Goal: Find specific page/section: Find specific page/section

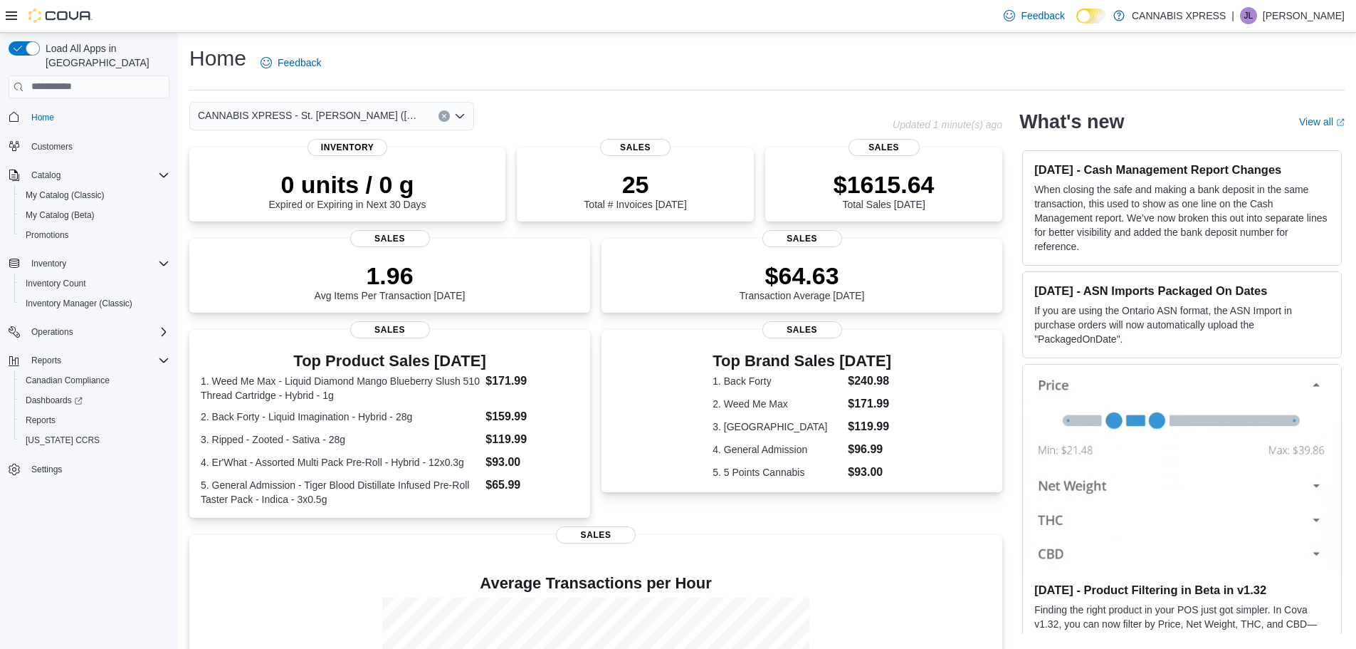
click at [453, 112] on div "CANNABIS XPRESS - St. [PERSON_NAME] ([GEOGRAPHIC_DATA])" at bounding box center [331, 116] width 285 height 28
click at [458, 116] on icon "Open list of options" at bounding box center [460, 115] width 9 height 4
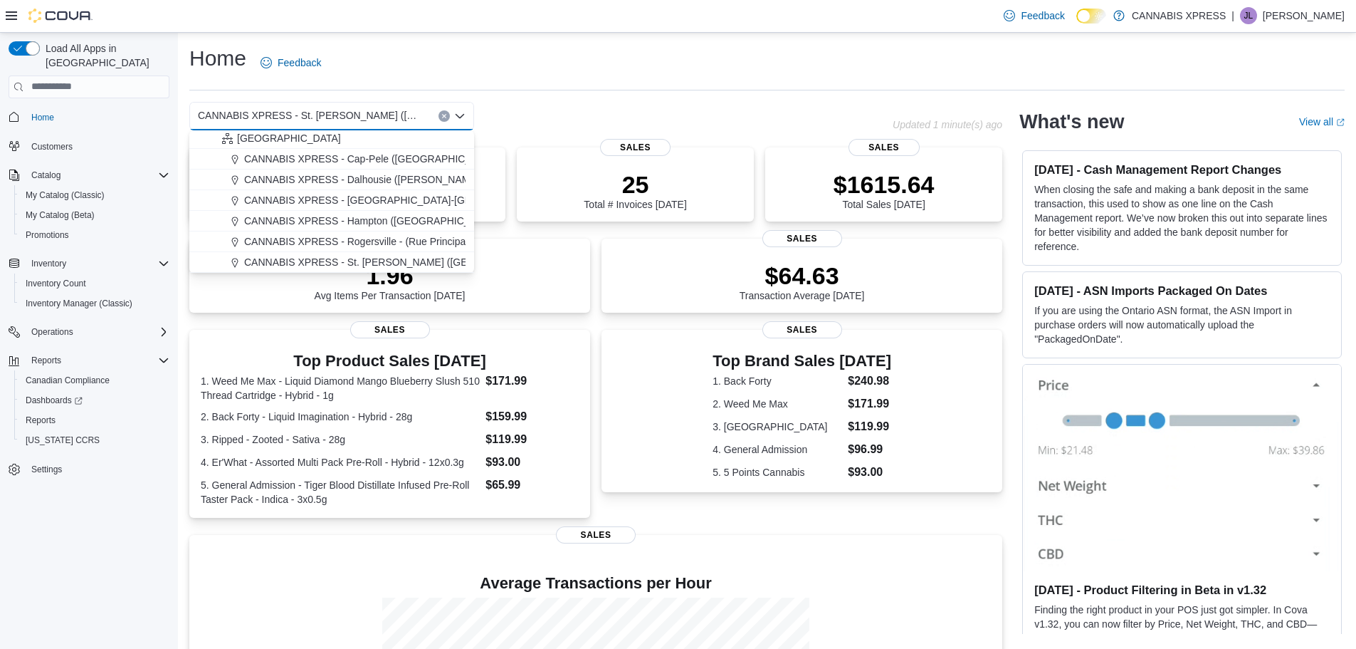
scroll to position [353, 0]
click at [386, 203] on span "CANNABIS XPRESS - Hampton ([GEOGRAPHIC_DATA])" at bounding box center [372, 200] width 256 height 14
